Goal: Task Accomplishment & Management: Manage account settings

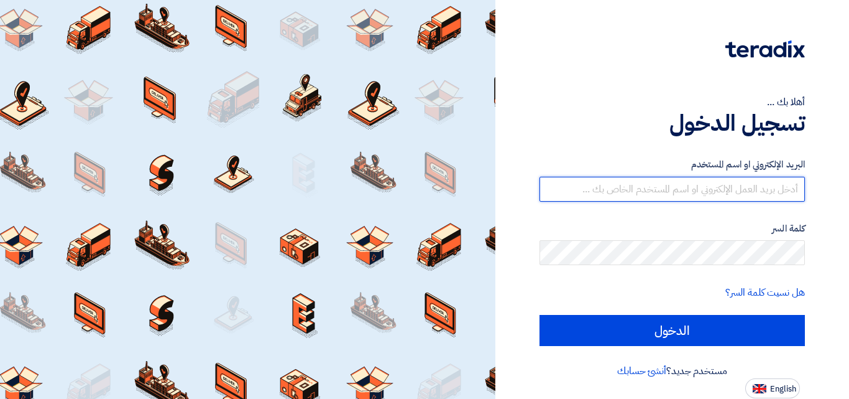
type input "[EMAIL_ADDRESS][DOMAIN_NAME]"
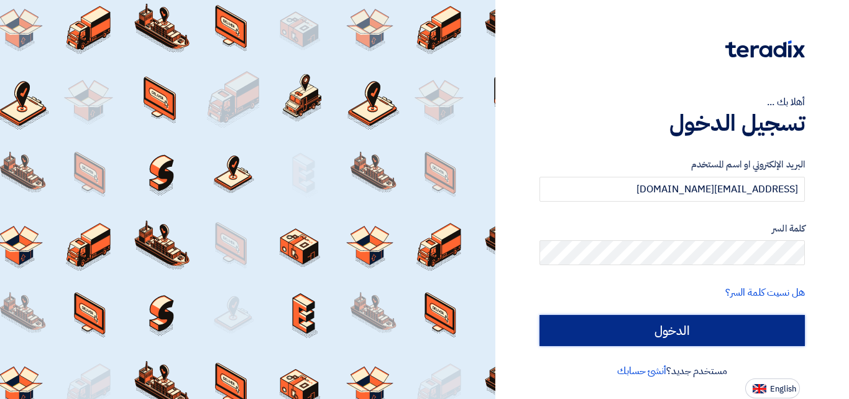
drag, startPoint x: 0, startPoint y: 0, endPoint x: 732, endPoint y: 335, distance: 805.3
click at [732, 335] on input "الدخول" at bounding box center [673, 330] width 266 height 31
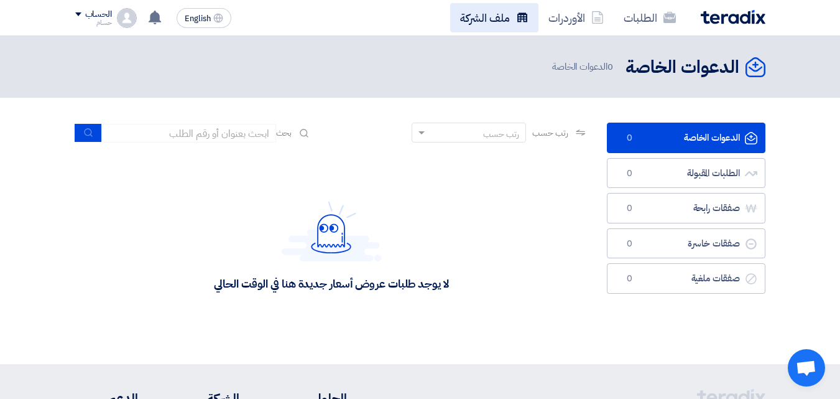
click at [474, 16] on link "ملف الشركة" at bounding box center [494, 17] width 88 height 29
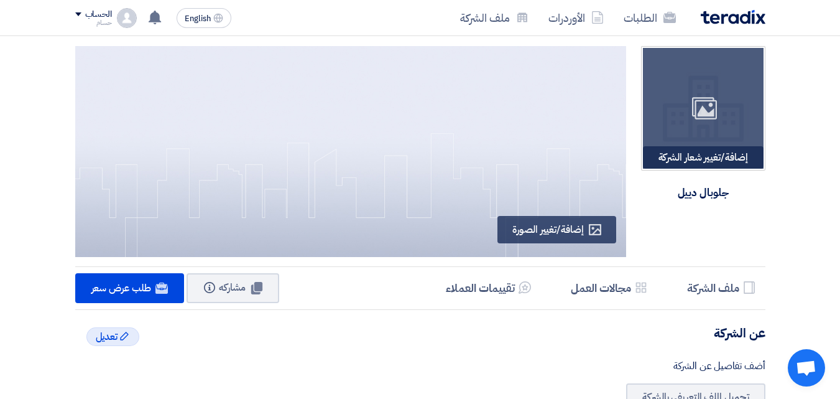
click at [704, 157] on div "إضافة/تغيير شعار الشركة Image" at bounding box center [703, 157] width 121 height 22
type input "C:\fakepath\logo.jfif"
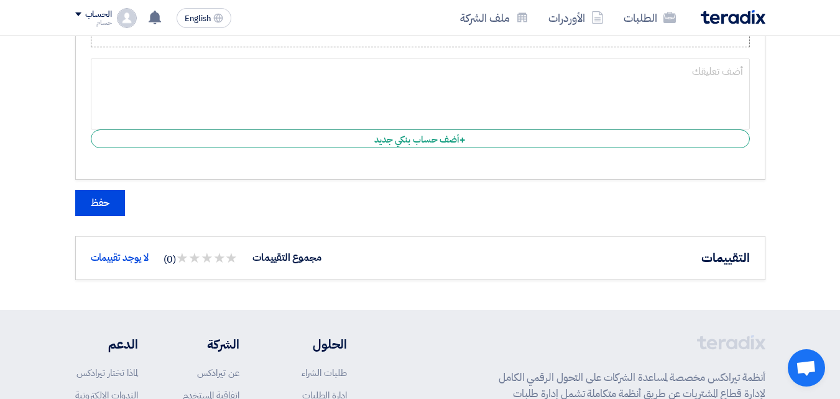
scroll to position [2141, 0]
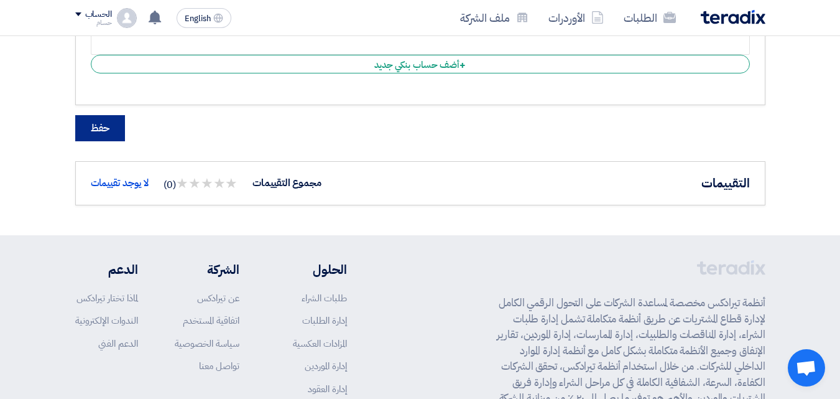
click at [106, 132] on button "حفظ" at bounding box center [100, 128] width 50 height 26
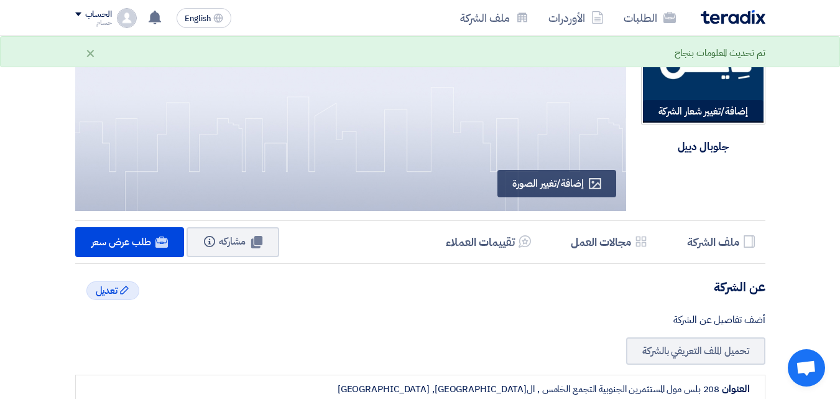
scroll to position [0, 0]
